Goal: Find specific page/section: Find specific page/section

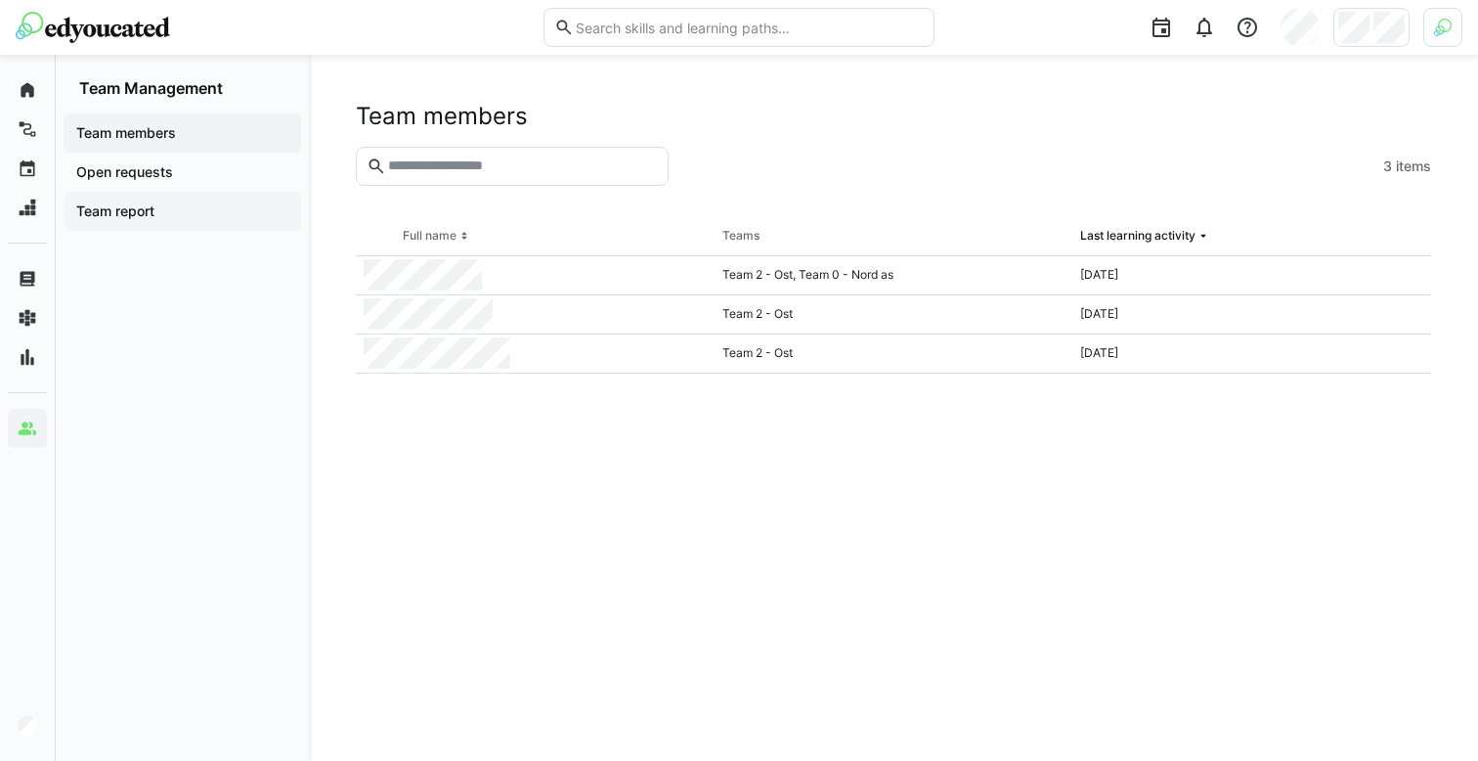
click at [178, 208] on span "Team report" at bounding box center [182, 211] width 218 height 20
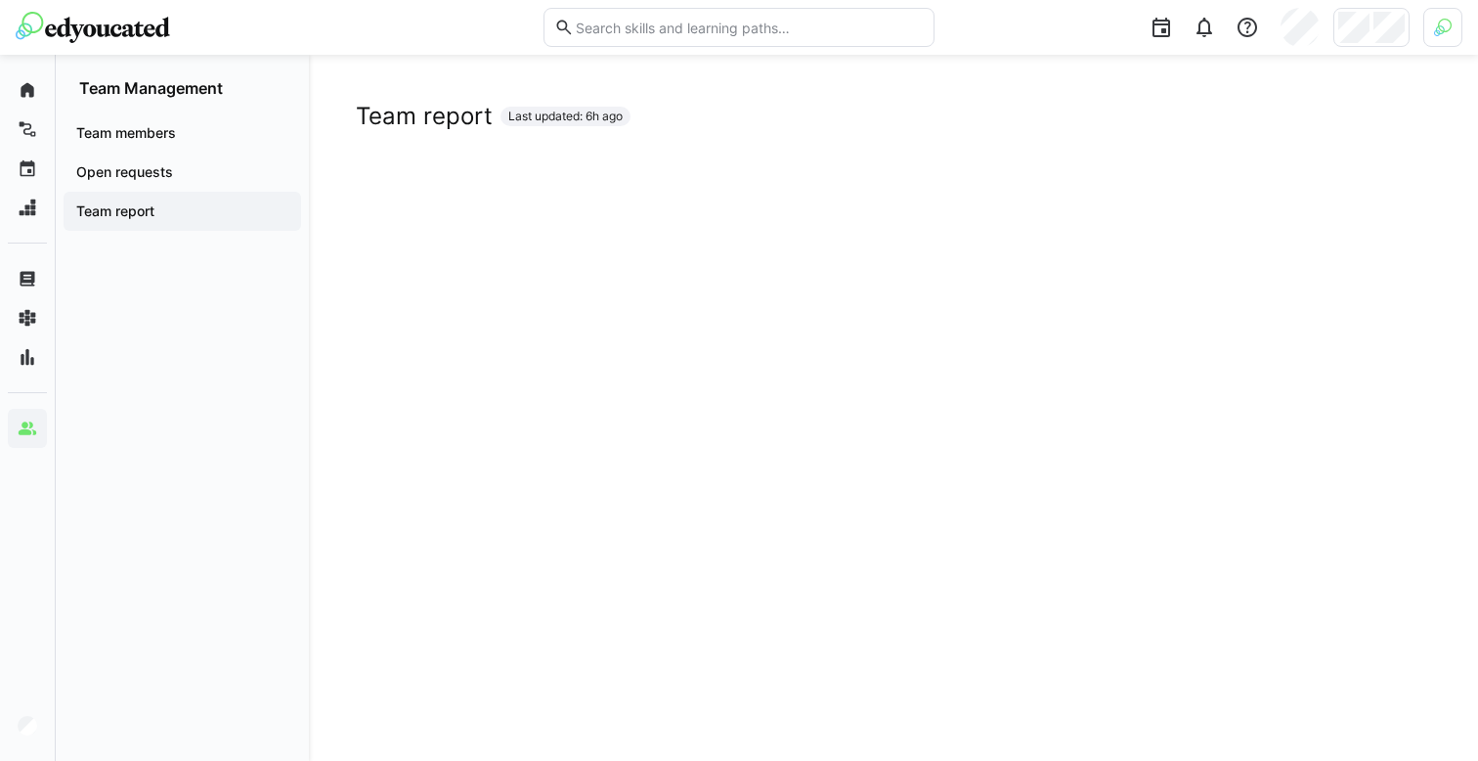
click at [183, 141] on span "Team members" at bounding box center [182, 133] width 218 height 20
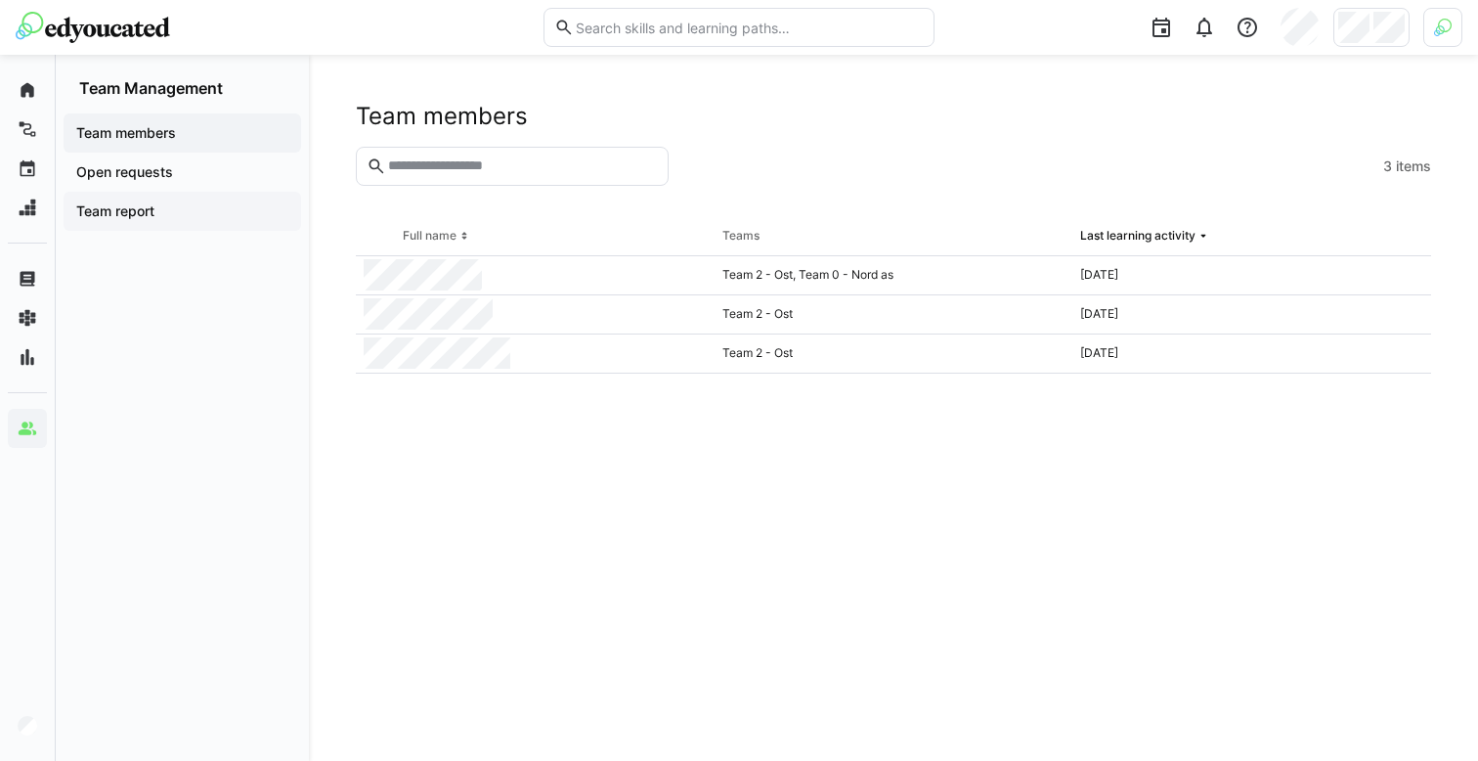
click at [209, 217] on span "Team report" at bounding box center [182, 211] width 218 height 20
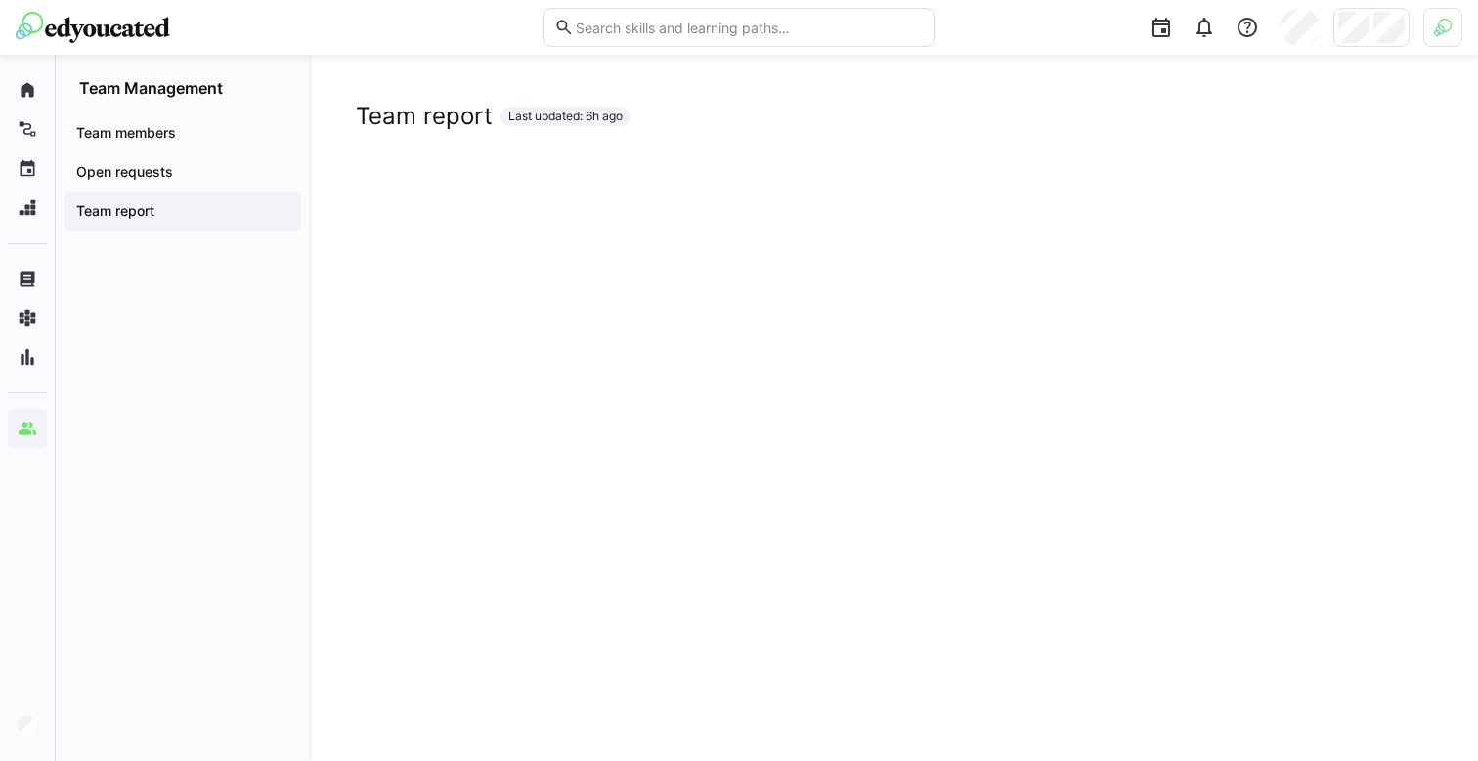
click at [678, 122] on div "Team report Last updated: 6h ago" at bounding box center [894, 116] width 1076 height 29
